Goal: Obtain resource: Download file/media

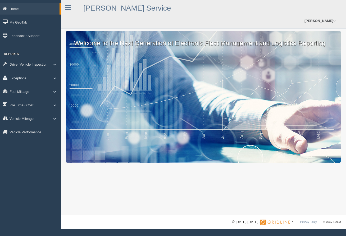
click at [19, 78] on link "Exceptions" at bounding box center [30, 78] width 61 height 12
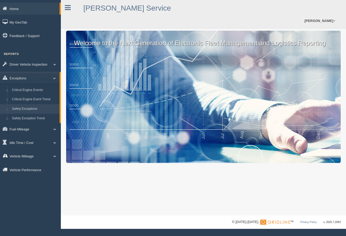
click at [26, 107] on link "Safety Exceptions" at bounding box center [35, 109] width 50 height 10
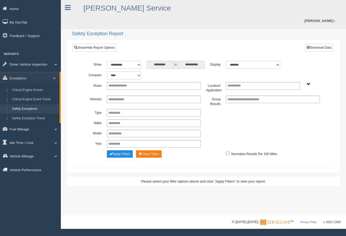
click at [308, 82] on span "B. Vehicle Class C. Emergency Response WTS-20-00 WTS-20-00 Mgr Vehicles WTS-40-…" at bounding box center [308, 84] width 4 height 4
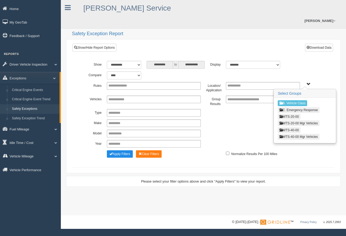
click at [297, 114] on button "WTS-20-00" at bounding box center [289, 117] width 22 height 6
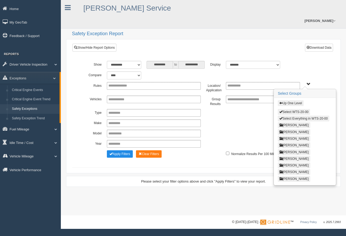
click at [319, 116] on button "Select Everything in WTS-20-00" at bounding box center [304, 119] width 52 height 6
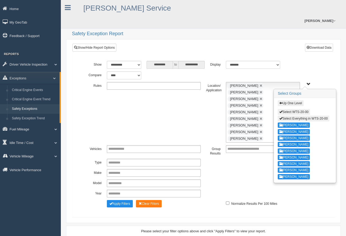
click at [179, 82] on ul at bounding box center [154, 86] width 94 height 8
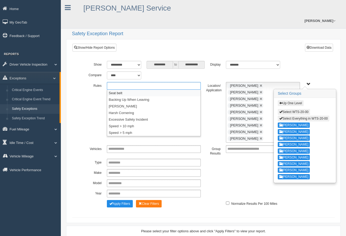
click at [126, 90] on li "Seat belt" at bounding box center [153, 93] width 93 height 7
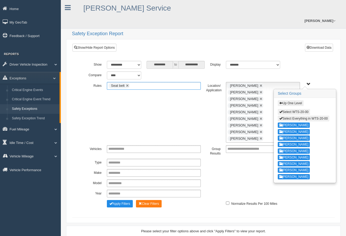
click at [152, 82] on ul "Seat belt" at bounding box center [154, 86] width 94 height 8
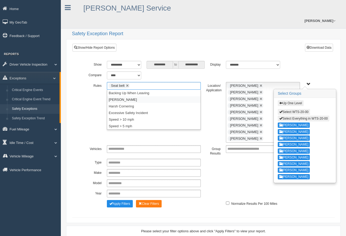
click at [129, 96] on li "[PERSON_NAME]" at bounding box center [153, 99] width 93 height 7
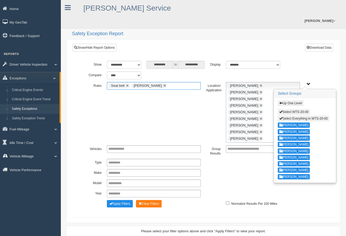
click at [168, 82] on input "text" at bounding box center [171, 85] width 7 height 7
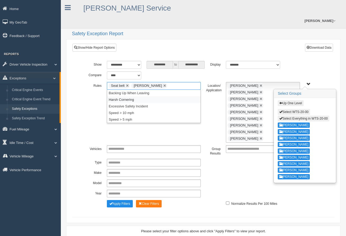
click at [132, 96] on li "Harsh Cornering" at bounding box center [153, 99] width 93 height 7
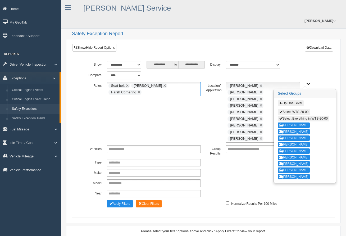
click at [127, 82] on ul "Seat belt Harsh Braking Harsh Cornering" at bounding box center [154, 89] width 94 height 14
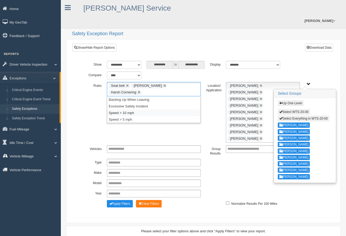
click at [130, 109] on li "Speed > 10 mph" at bounding box center [153, 112] width 93 height 7
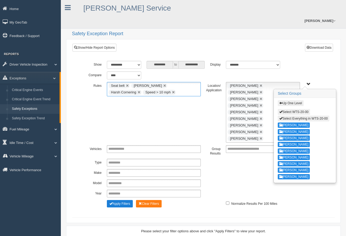
click at [121, 200] on button "Apply Filters" at bounding box center [120, 203] width 26 height 7
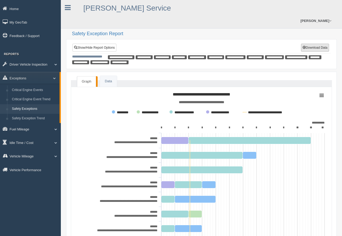
click at [318, 44] on button "Download Data" at bounding box center [315, 48] width 28 height 8
